Goal: Transaction & Acquisition: Subscribe to service/newsletter

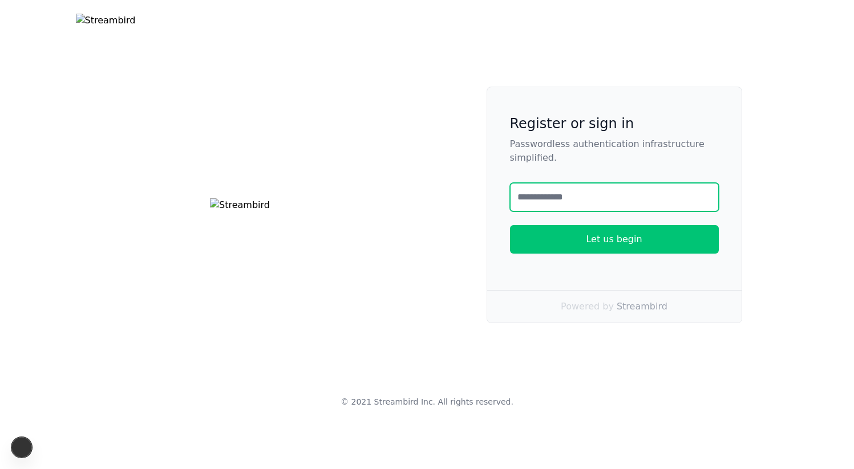
click at [543, 212] on input "text" at bounding box center [614, 197] width 209 height 29
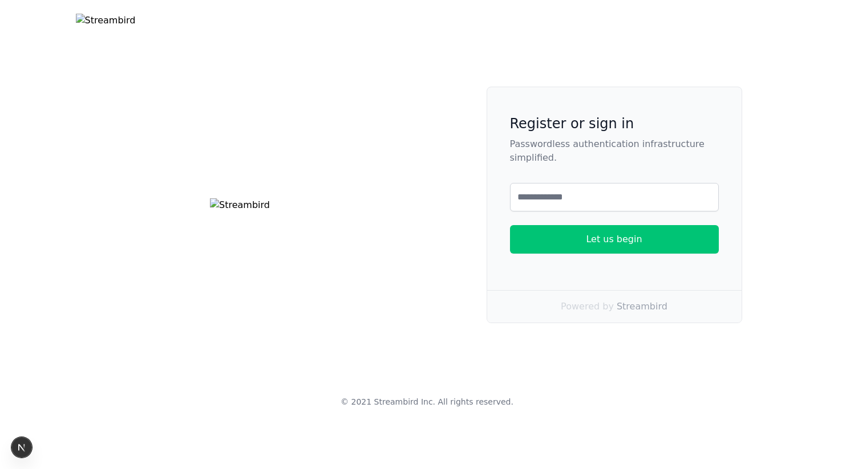
click at [435, 134] on div "Register or sign in Passwordless authentication infrastructure simplified. Emai…" at bounding box center [427, 205] width 730 height 237
click at [270, 212] on img at bounding box center [240, 205] width 60 height 14
click at [270, 198] on img at bounding box center [240, 205] width 60 height 14
click at [539, 226] on div "Register or sign in Passwordless authentication infrastructure simplified. Emai…" at bounding box center [614, 179] width 254 height 185
click at [549, 212] on input "text" at bounding box center [614, 197] width 209 height 29
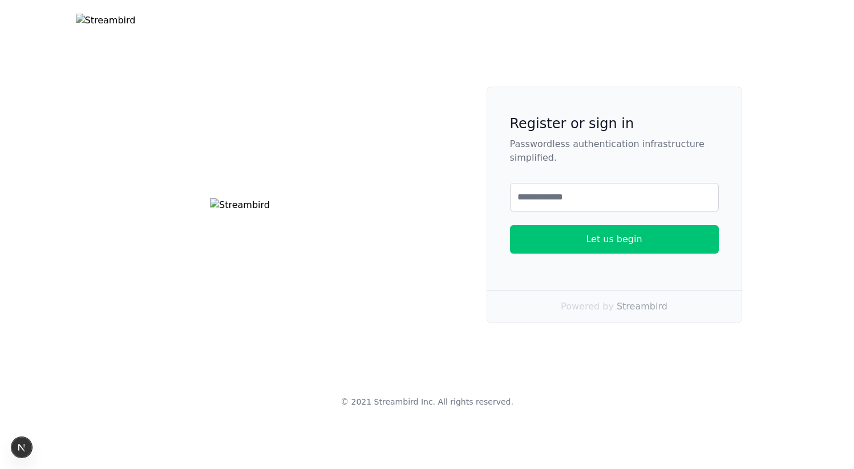
click at [488, 144] on div "Register or sign in Passwordless authentication infrastructure simplified. Emai…" at bounding box center [614, 179] width 254 height 185
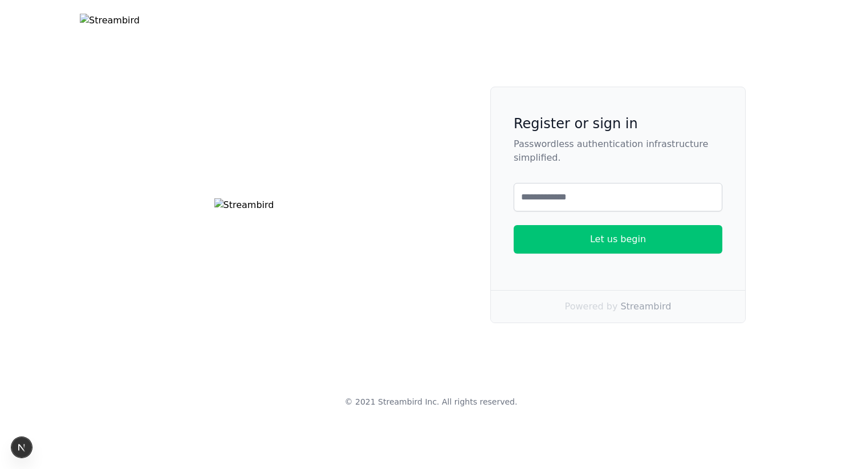
scroll to position [48, 0]
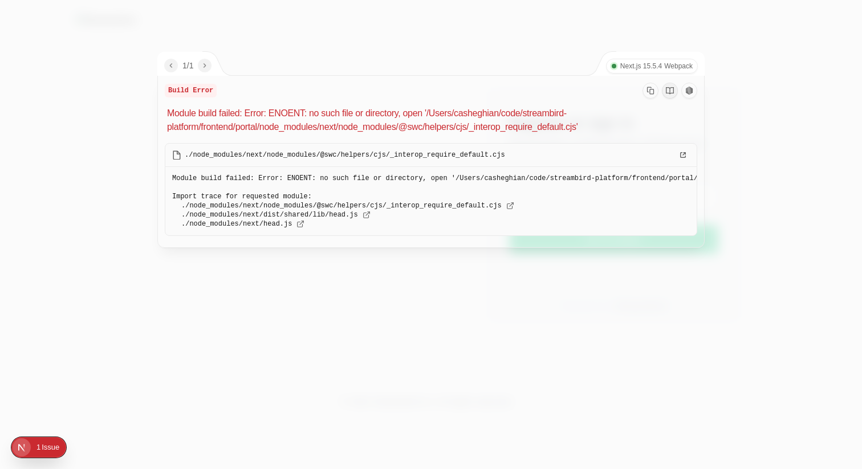
click at [371, 50] on div at bounding box center [431, 234] width 862 height 469
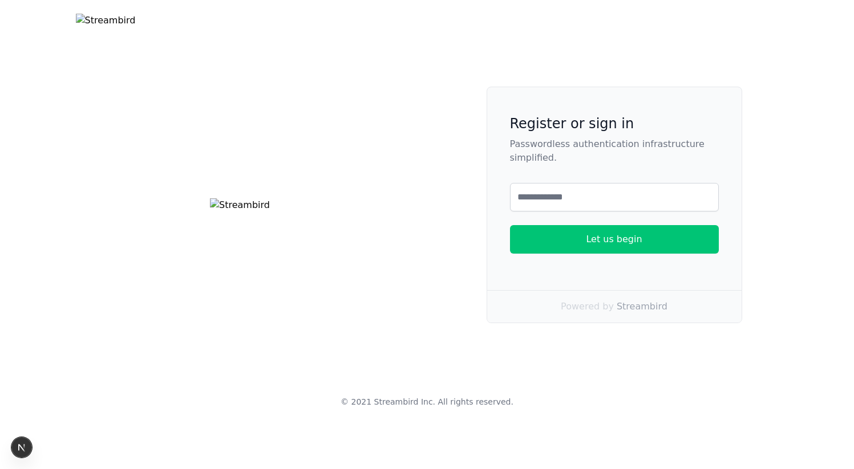
click at [433, 137] on div "Register or sign in Passwordless authentication infrastructure simplified. Emai…" at bounding box center [427, 205] width 730 height 237
click at [510, 133] on h2 "Register or sign in" at bounding box center [614, 124] width 209 height 18
copy h2 "Register or sign in"
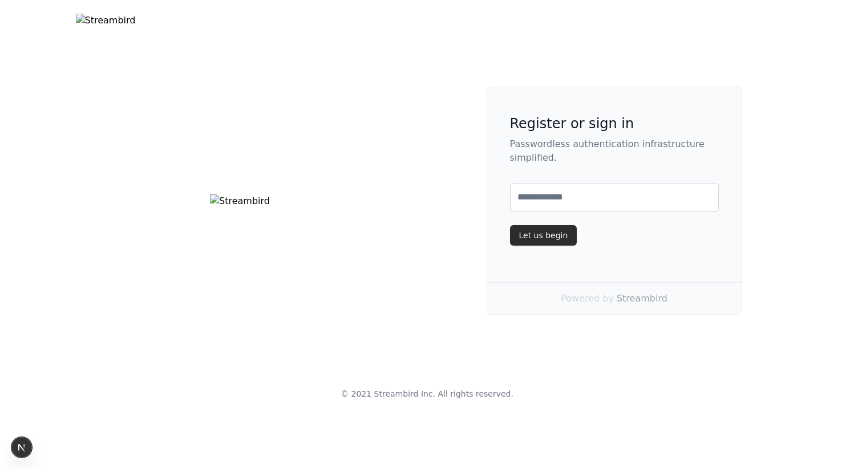
click at [538, 241] on div "Let us begin" at bounding box center [543, 235] width 49 height 11
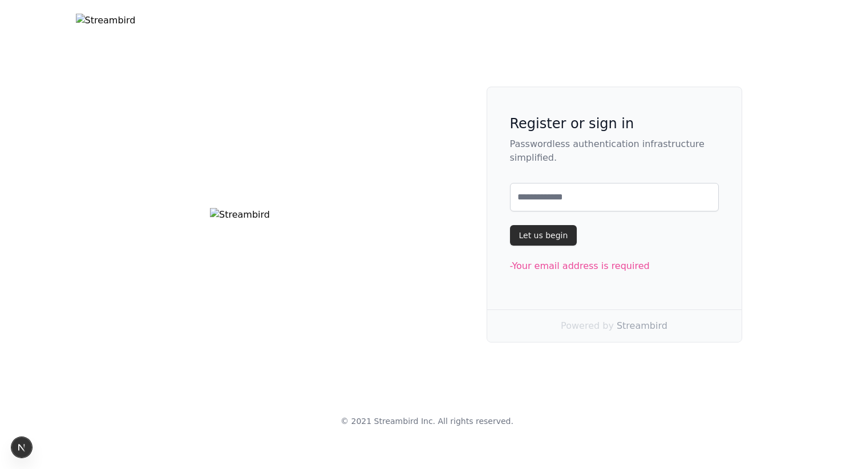
click at [545, 241] on div "Let us begin" at bounding box center [543, 235] width 49 height 11
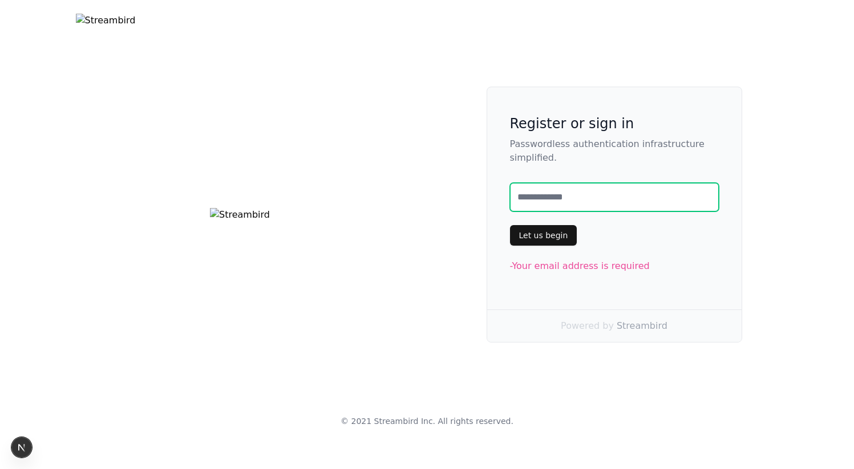
click at [540, 212] on input "text" at bounding box center [614, 197] width 209 height 29
type input "********"
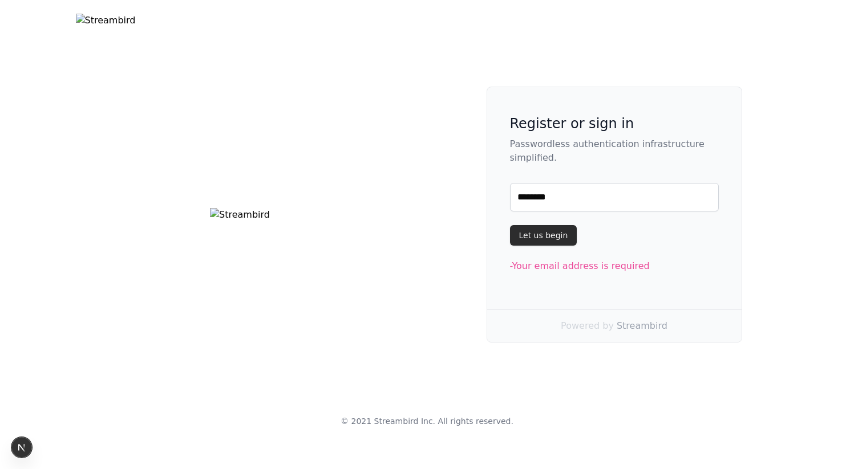
click at [546, 241] on div "Let us begin" at bounding box center [543, 235] width 49 height 11
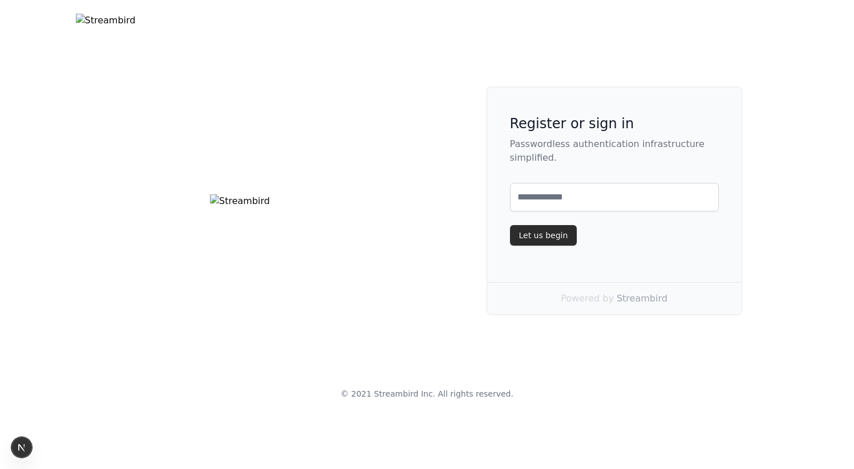
click at [549, 241] on div "Let us begin" at bounding box center [543, 235] width 49 height 11
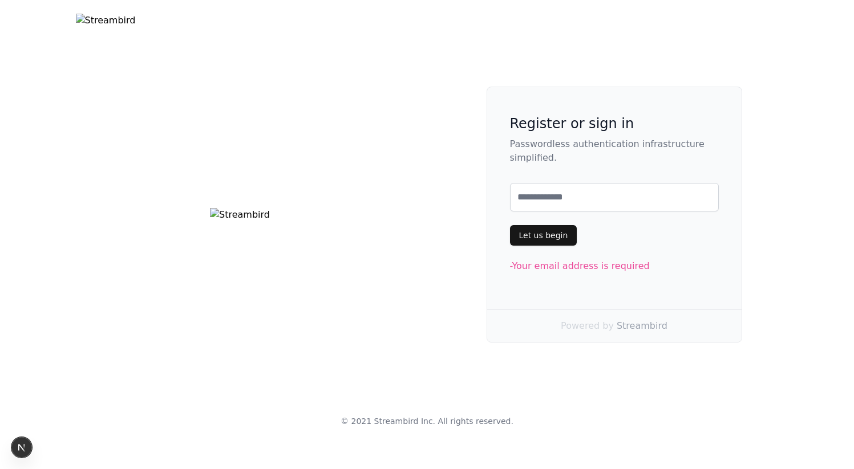
click at [638, 331] on span "Streambird" at bounding box center [641, 325] width 51 height 11
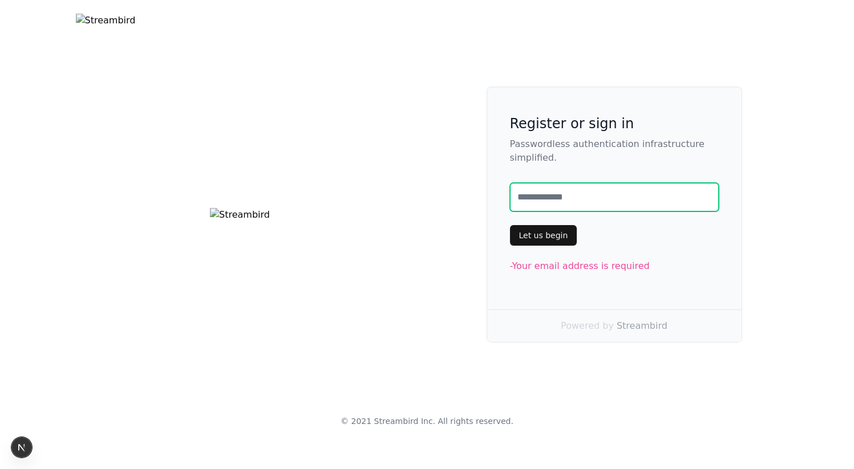
click at [582, 212] on input "text" at bounding box center [614, 197] width 209 height 29
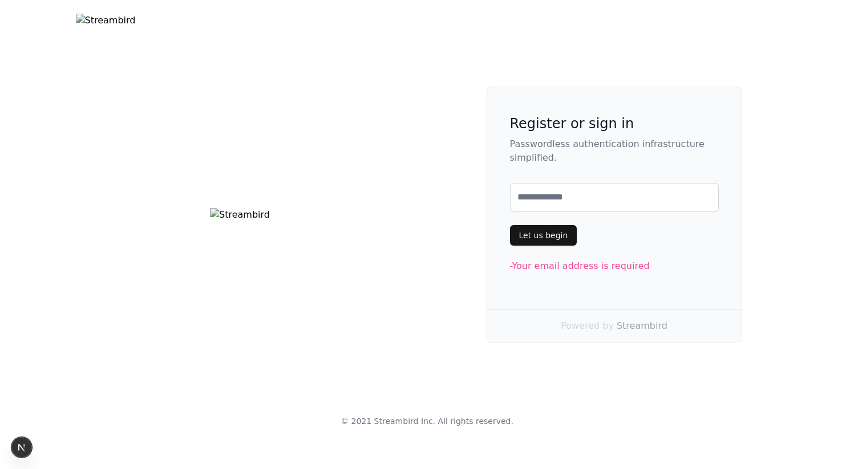
click at [136, 22] on img "Global" at bounding box center [106, 23] width 60 height 18
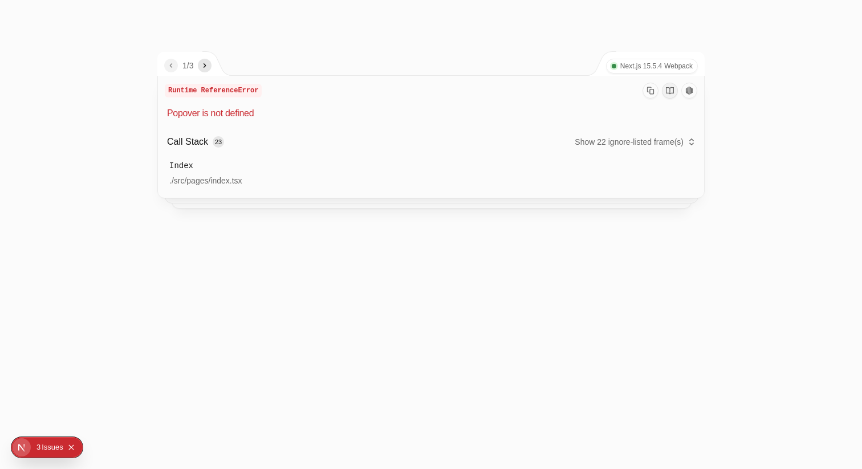
click at [324, 52] on div "1 / 3 Next.js 15.5.4 Webpack" at bounding box center [431, 64] width 547 height 24
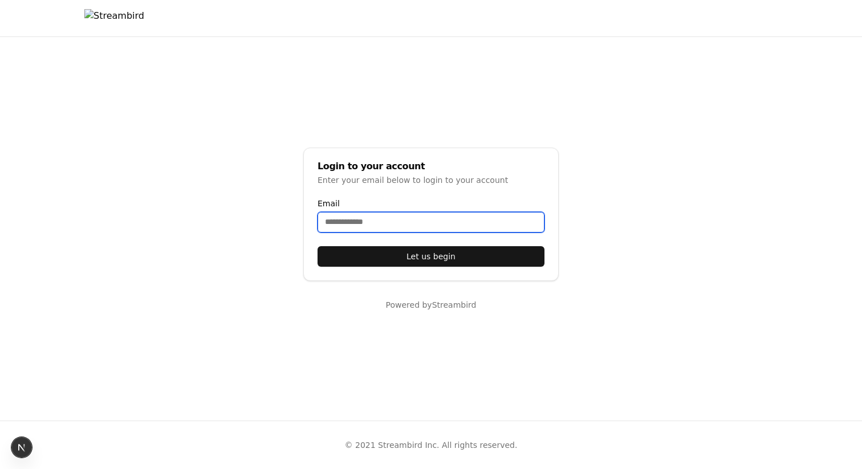
click at [371, 226] on input "Email" at bounding box center [431, 222] width 227 height 21
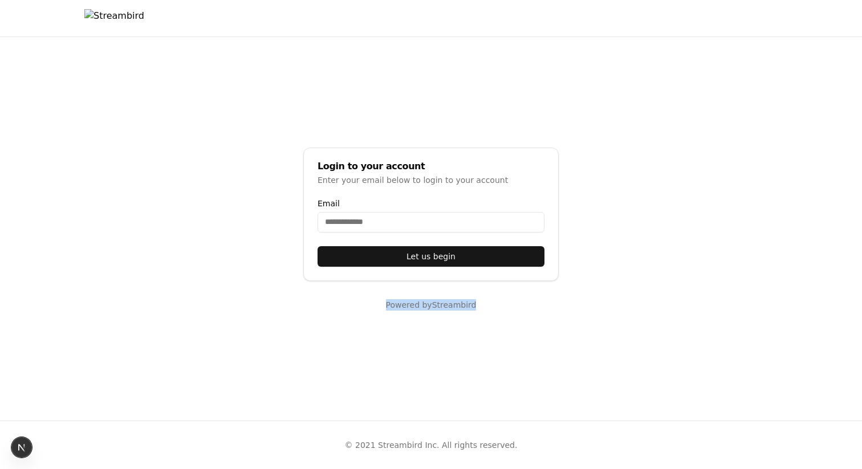
drag, startPoint x: 425, startPoint y: 308, endPoint x: 310, endPoint y: 300, distance: 114.9
click at [310, 300] on div "Powered by Streambird" at bounding box center [430, 304] width 255 height 11
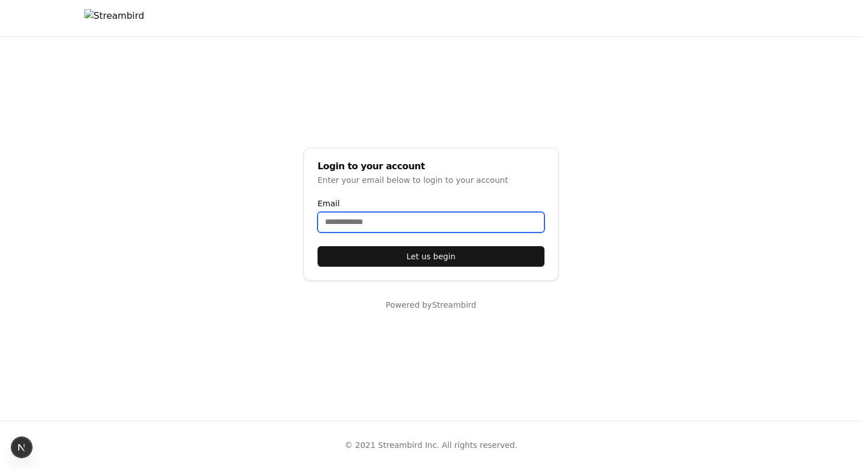
click at [336, 225] on input "Email" at bounding box center [431, 222] width 227 height 21
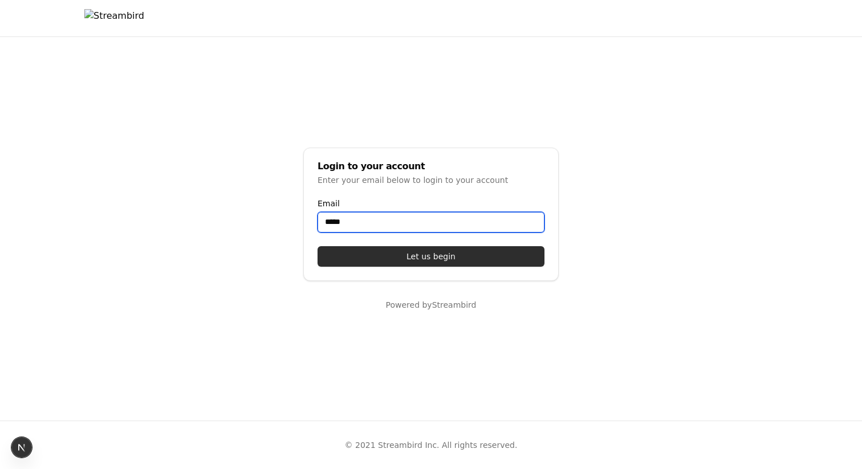
type input "*****"
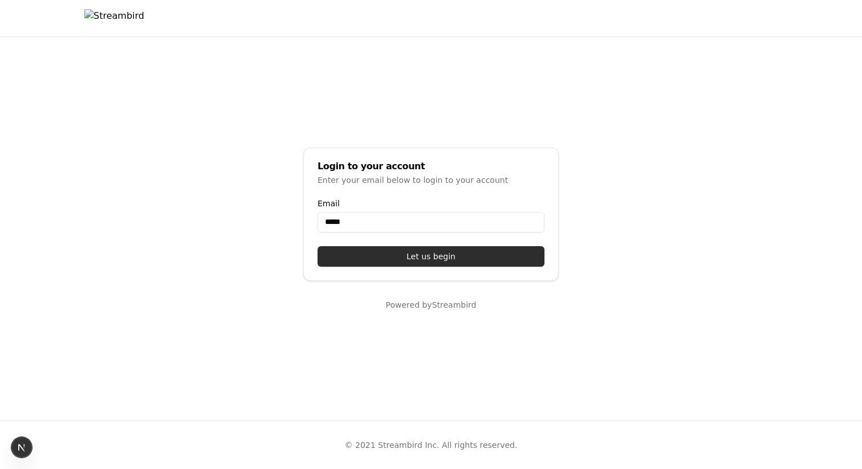
click at [394, 257] on button "Let us begin" at bounding box center [431, 256] width 227 height 21
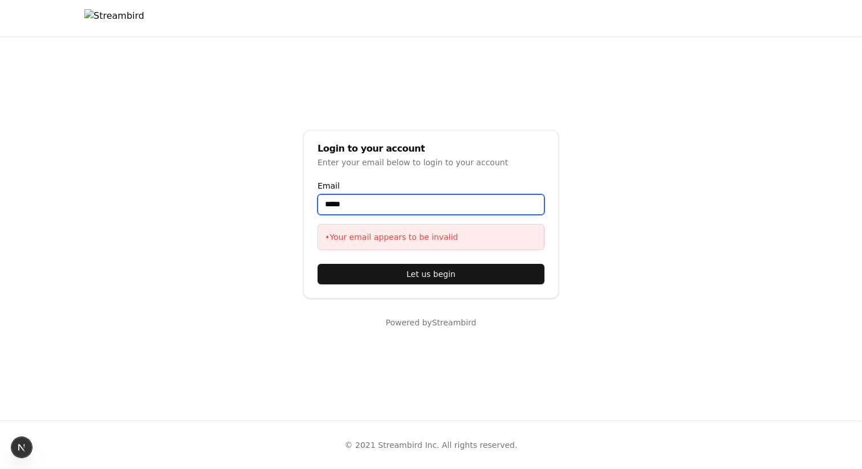
click at [364, 204] on input "*****" at bounding box center [431, 204] width 227 height 21
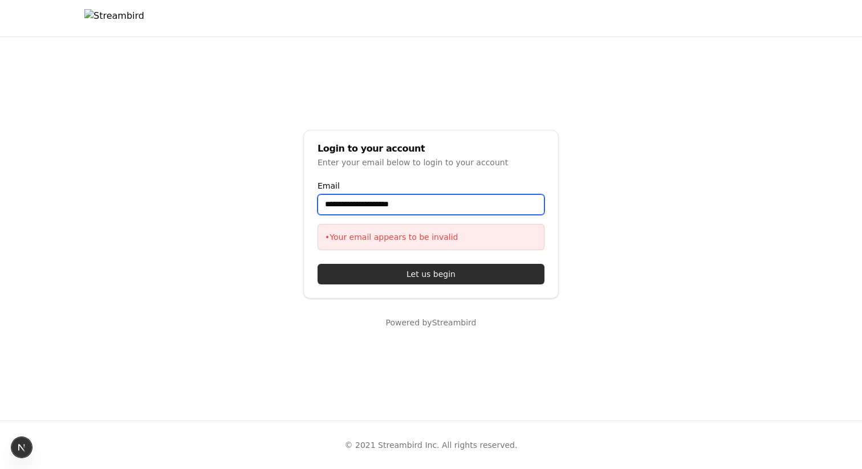
type input "**********"
click at [403, 274] on button "Let us begin" at bounding box center [431, 274] width 227 height 21
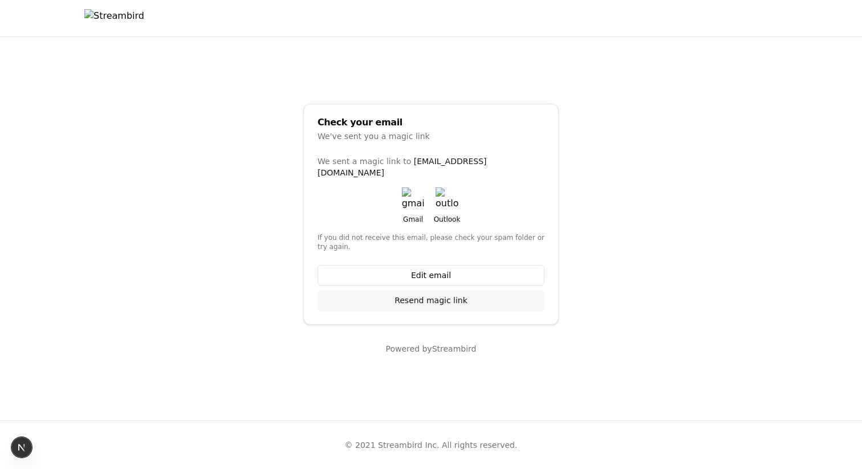
click at [417, 200] on img at bounding box center [413, 199] width 23 height 23
click at [409, 443] on span "© 2021 Streambird Inc." at bounding box center [392, 445] width 95 height 9
copy body "© 2021 Streambird Inc. All rights reserved."
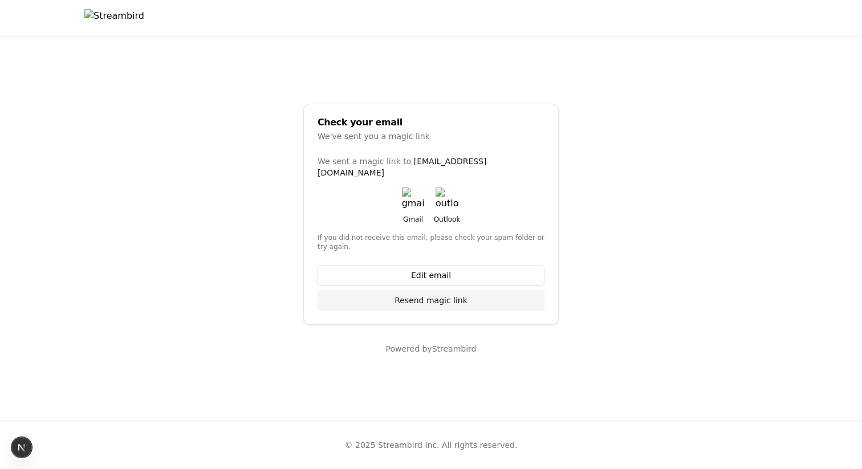
click at [242, 67] on main "Check your email We've sent you a magic link We sent a magic link to casheghian…" at bounding box center [431, 229] width 862 height 384
